Goal: Check status: Check status

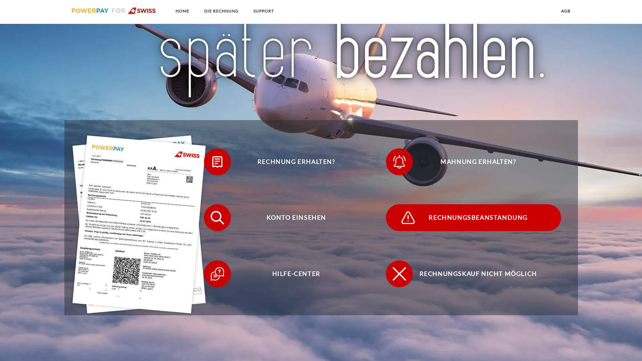
scroll to position [135, 0]
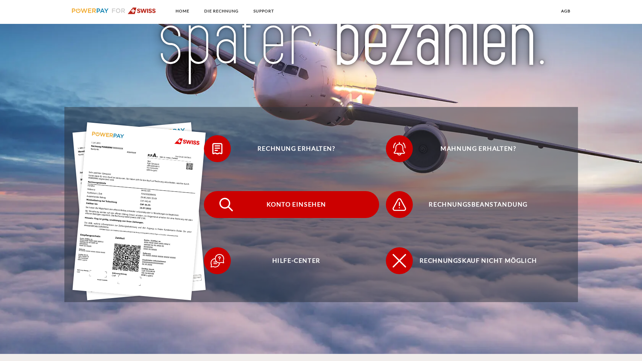
click at [290, 208] on span "Konto einsehen" at bounding box center [296, 204] width 165 height 27
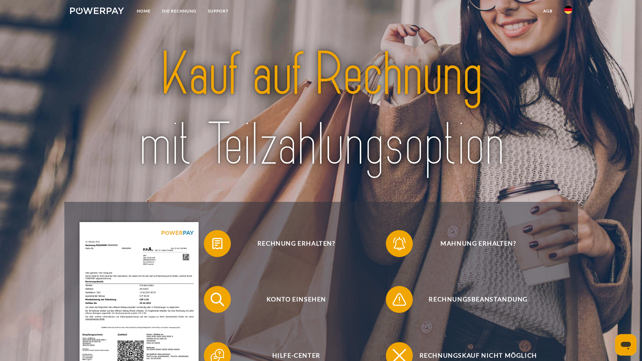
scroll to position [67, 0]
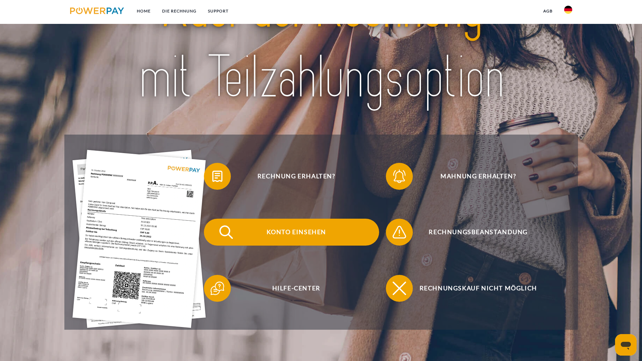
click at [296, 234] on span "Konto einsehen" at bounding box center [296, 232] width 165 height 27
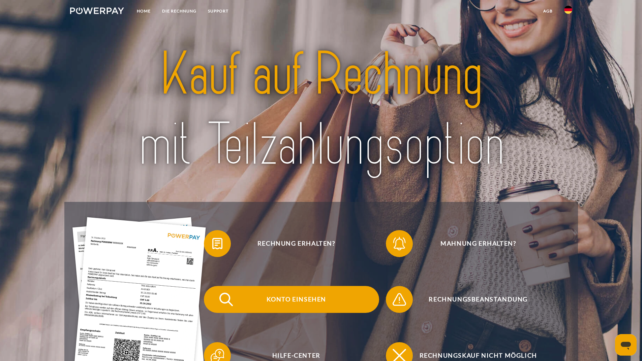
click at [312, 301] on span "Konto einsehen" at bounding box center [296, 299] width 165 height 27
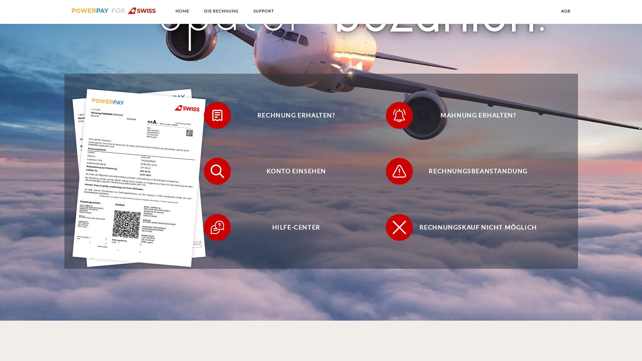
scroll to position [168, 0]
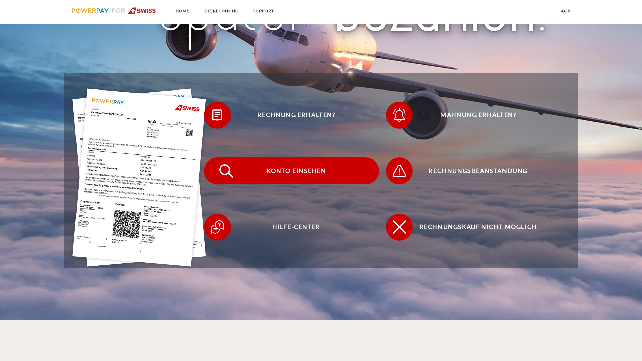
click at [300, 173] on span "Konto einsehen" at bounding box center [296, 171] width 165 height 27
